Goal: Find contact information: Find contact information

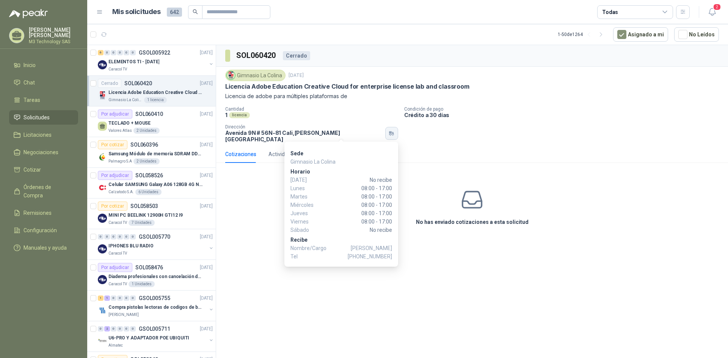
click at [385, 132] on button "button" at bounding box center [391, 133] width 13 height 13
drag, startPoint x: 349, startPoint y: 247, endPoint x: 395, endPoint y: 248, distance: 45.5
click at [395, 248] on div "Sede Gimnasio La [PERSON_NAME][DATE] No recibe [DATE] 08:00 - 17:00 [DATE] 08:0…" at bounding box center [341, 204] width 114 height 125
click at [393, 132] on icon "button" at bounding box center [394, 133] width 2 height 3
drag, startPoint x: 350, startPoint y: 247, endPoint x: 396, endPoint y: 247, distance: 46.7
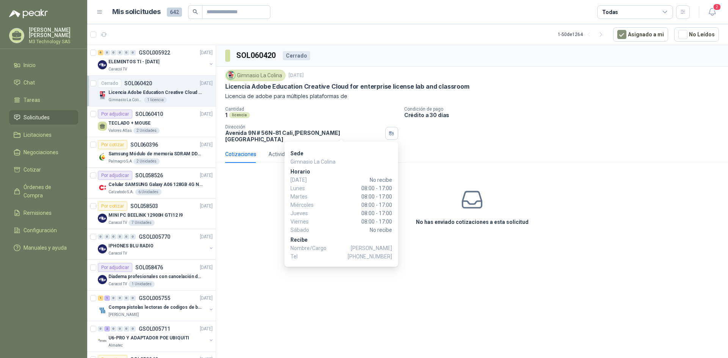
click at [393, 248] on div "Sede Gimnasio La [PERSON_NAME][DATE] No recibe [DATE] 08:00 - 17:00 [DATE] 08:0…" at bounding box center [341, 204] width 114 height 125
drag, startPoint x: 347, startPoint y: 247, endPoint x: 392, endPoint y: 249, distance: 45.2
click at [392, 249] on p "Nombre/Cargo [PERSON_NAME]" at bounding box center [341, 248] width 102 height 8
copy p "[PERSON_NAME]"
click at [349, 239] on p "Recibe" at bounding box center [341, 240] width 102 height 8
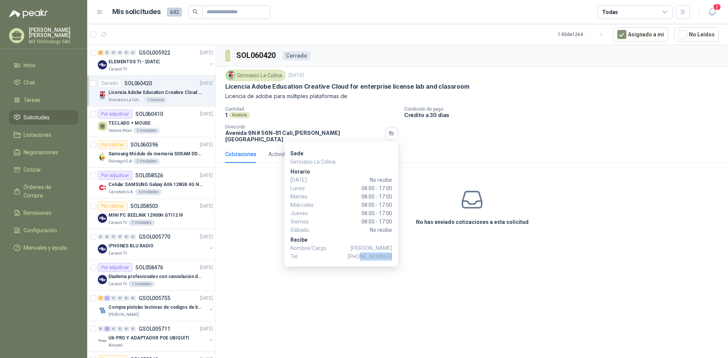
drag, startPoint x: 362, startPoint y: 256, endPoint x: 391, endPoint y: 257, distance: 28.8
click at [391, 257] on span "[PHONE_NUMBER]" at bounding box center [370, 257] width 44 height 8
copy span "3155944556"
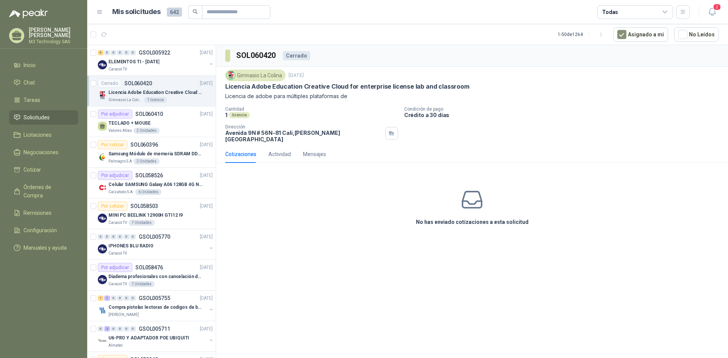
click at [293, 114] on div "1 licencia" at bounding box center [311, 115] width 173 height 6
drag, startPoint x: 223, startPoint y: 85, endPoint x: 471, endPoint y: 85, distance: 248.4
click at [469, 88] on div "Gimnasio La Colina [DATE] Licencia Adobe Education Creative Cloud for enterpris…" at bounding box center [472, 106] width 512 height 79
copy p "Licencia Adobe Education Creative Cloud for enterprise license lab and classroom"
